Goal: Contribute content: Add original content to the website for others to see

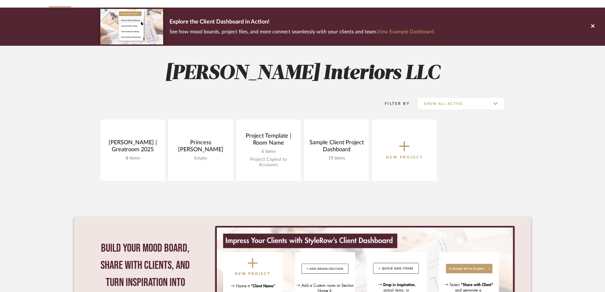
scroll to position [37, 0]
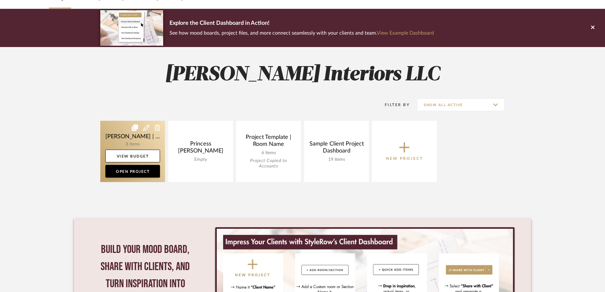
click at [132, 140] on link at bounding box center [132, 151] width 65 height 61
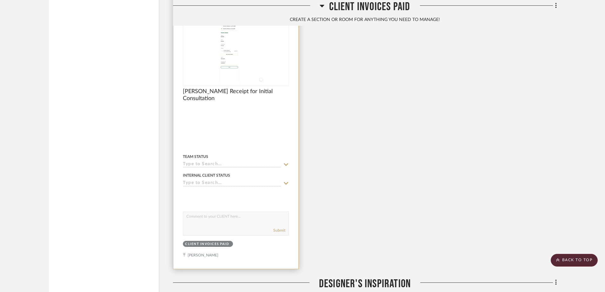
scroll to position [731, 0]
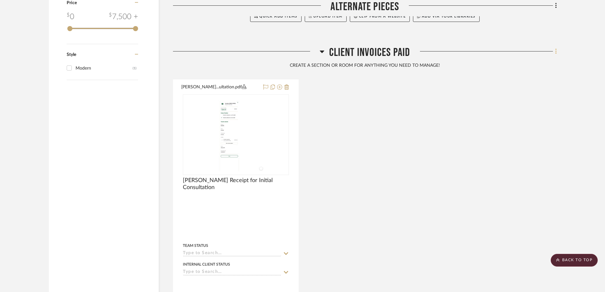
click at [556, 48] on icon at bounding box center [557, 51] width 2 height 7
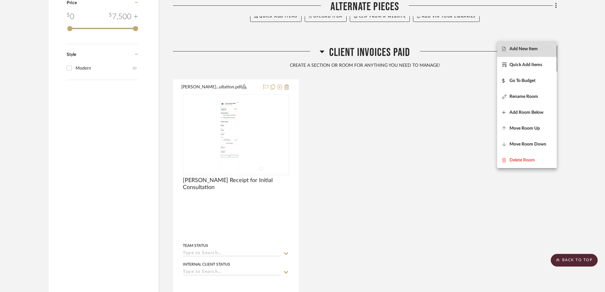
click at [539, 48] on span "Add New Item" at bounding box center [528, 48] width 50 height 5
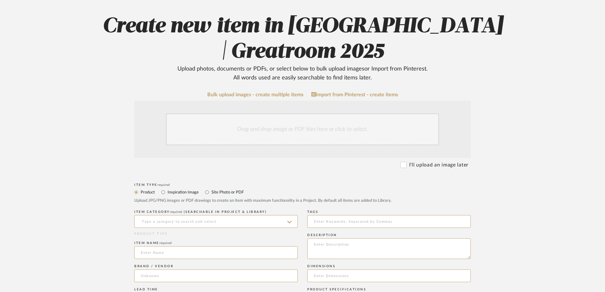
scroll to position [64, 0]
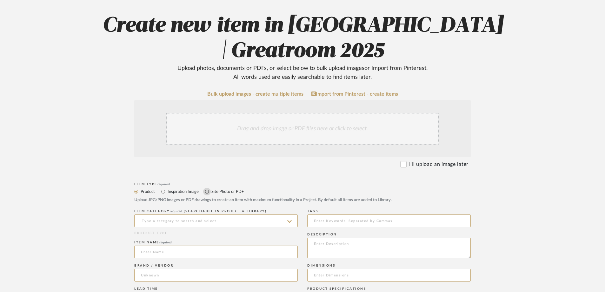
click at [210, 191] on input "Site Photo or PDF" at bounding box center [207, 192] width 8 height 8
radio input "true"
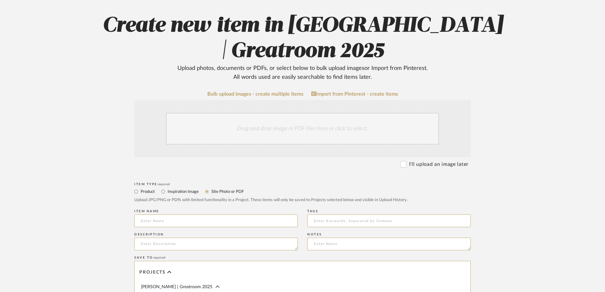
click at [283, 131] on div "Drag and drop image or PDF files here or click to select." at bounding box center [302, 129] width 273 height 32
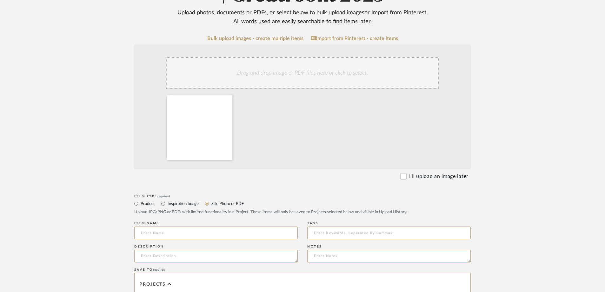
scroll to position [159, 0]
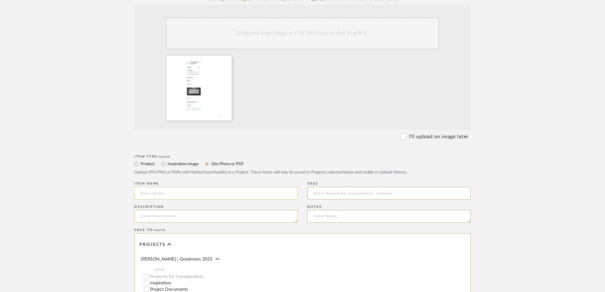
click at [152, 192] on input at bounding box center [216, 193] width 164 height 13
type input "[PERSON_NAME] 50% Deposit for Designer's Fees"
click at [193, 216] on textarea at bounding box center [216, 216] width 164 height 13
type textarea "Receipt"
click at [313, 193] on input at bounding box center [389, 193] width 164 height 13
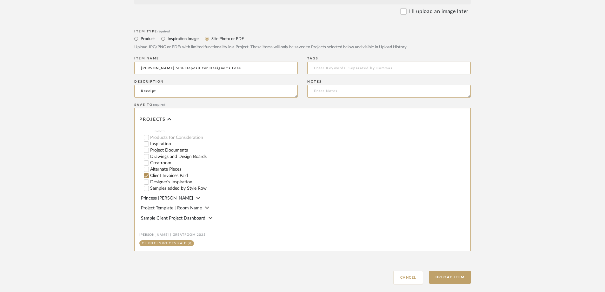
scroll to position [321, 0]
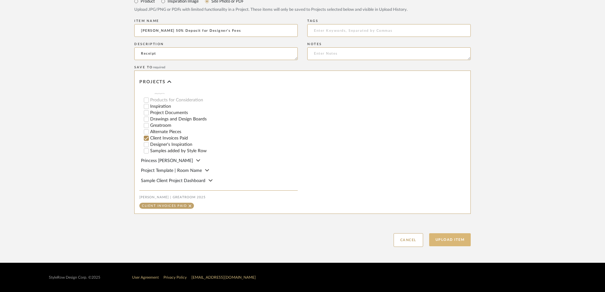
click at [449, 238] on button "Upload Item" at bounding box center [450, 239] width 42 height 13
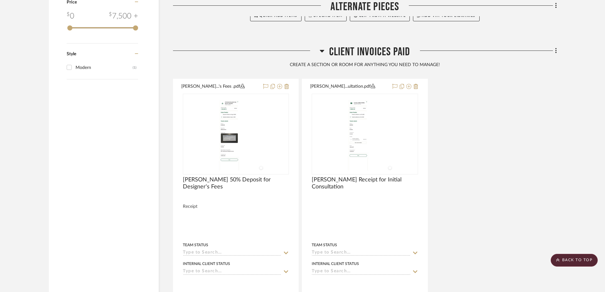
scroll to position [728, 0]
